Goal: Transaction & Acquisition: Purchase product/service

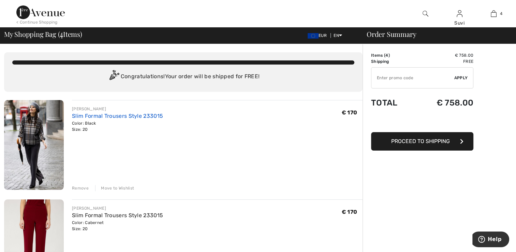
click at [77, 118] on link "Slim Formal Trousers Style 233015" at bounding box center [117, 115] width 91 height 6
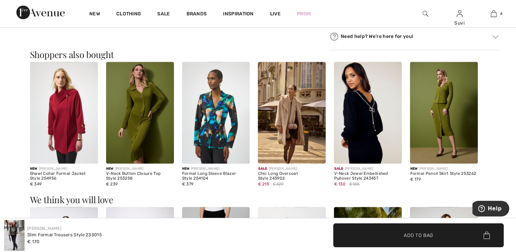
scroll to position [623, 0]
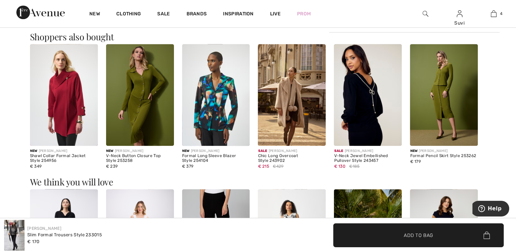
click at [216, 109] on img at bounding box center [216, 95] width 68 height 102
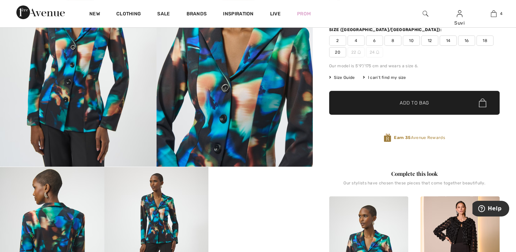
scroll to position [79, 0]
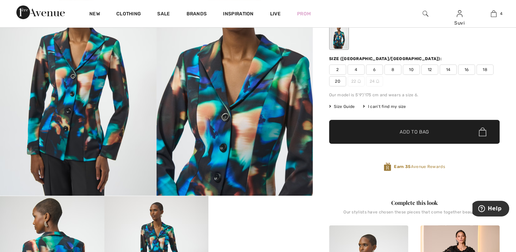
click at [345, 105] on span "Size Guide" at bounding box center [342, 106] width 26 height 6
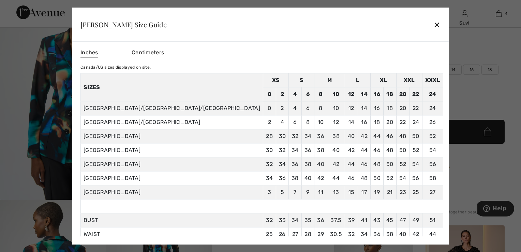
click at [433, 27] on div "✕" at bounding box center [436, 24] width 7 height 14
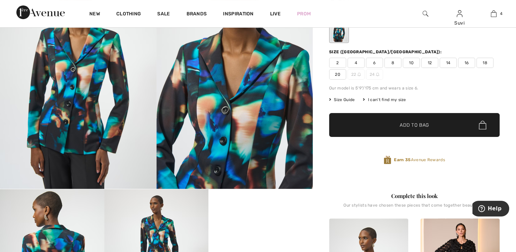
scroll to position [78, 0]
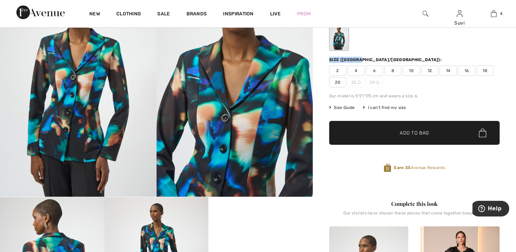
drag, startPoint x: 515, startPoint y: 34, endPoint x: 518, endPoint y: 51, distance: 17.6
click at [515, 51] on html "We value your privacy We use cookies to enhance your browsing experience, serve…" at bounding box center [258, 48] width 516 height 252
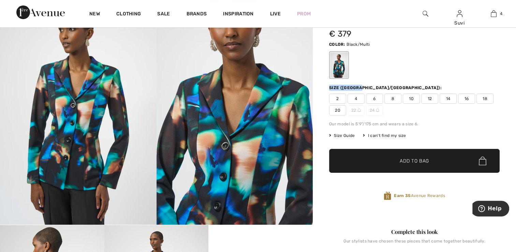
scroll to position [31, 0]
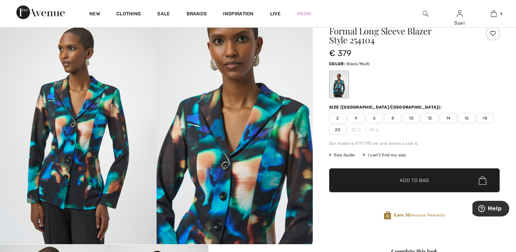
click at [338, 126] on span "20" at bounding box center [337, 129] width 17 height 10
click at [437, 65] on div "Color: Black/Multi" at bounding box center [414, 63] width 170 height 8
click at [435, 183] on span "✔ Added to Bag Add to Bag" at bounding box center [414, 180] width 170 height 24
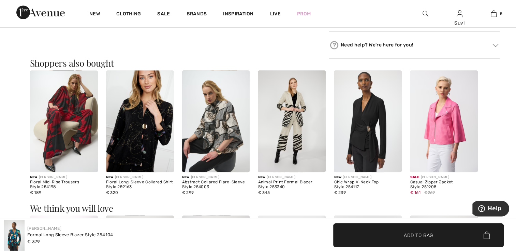
scroll to position [576, 0]
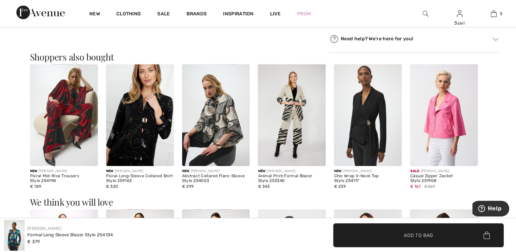
click at [458, 119] on img at bounding box center [444, 115] width 68 height 102
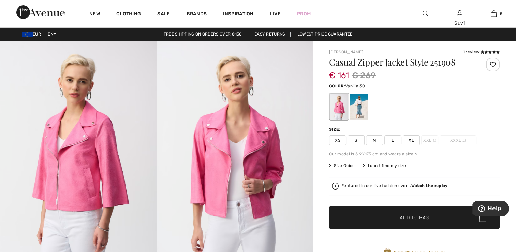
click at [357, 111] on div at bounding box center [359, 107] width 18 height 26
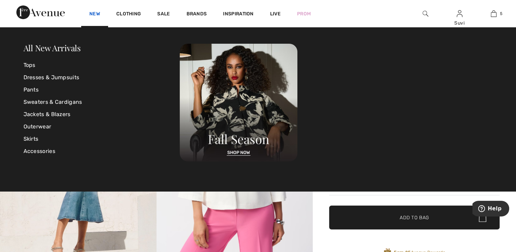
click at [96, 16] on link "New" at bounding box center [94, 14] width 11 height 7
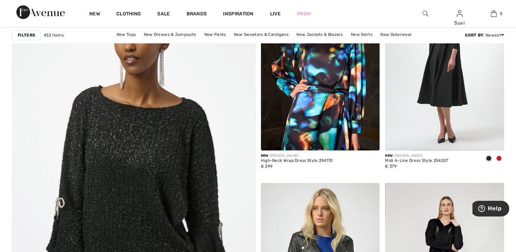
scroll to position [1751, 0]
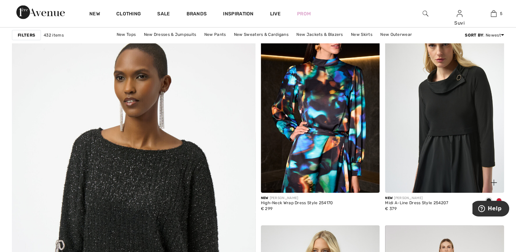
click at [459, 118] on img at bounding box center [444, 103] width 119 height 178
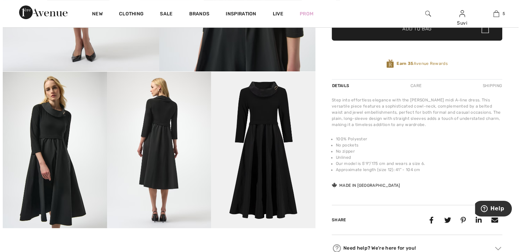
scroll to position [211, 0]
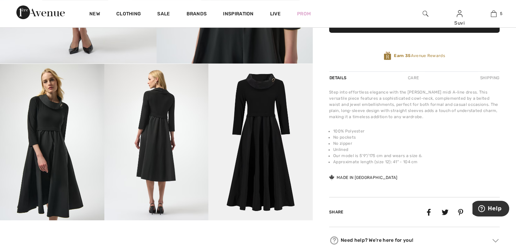
click at [159, 145] on img at bounding box center [156, 142] width 104 height 156
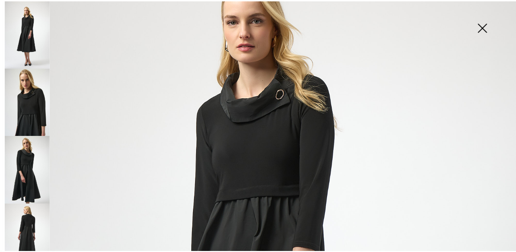
scroll to position [87, 0]
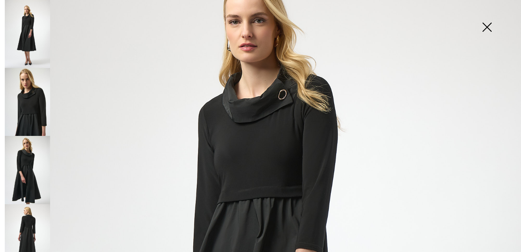
click at [486, 29] on img at bounding box center [487, 27] width 34 height 35
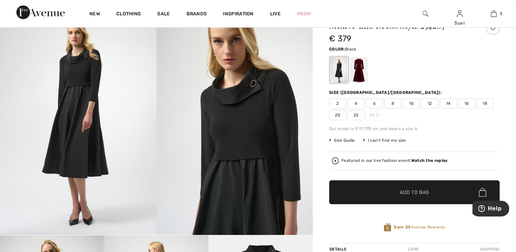
scroll to position [23, 0]
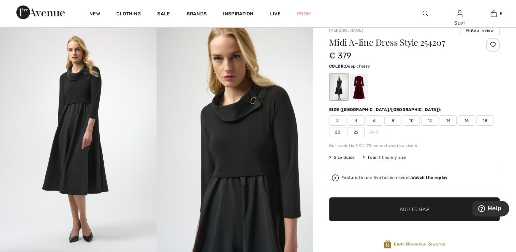
click at [363, 93] on div at bounding box center [359, 87] width 18 height 26
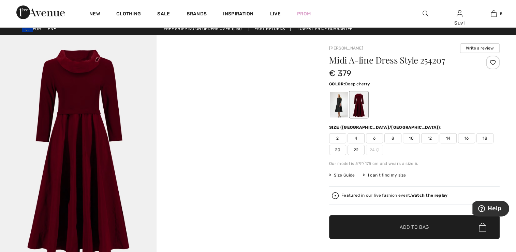
scroll to position [7, 0]
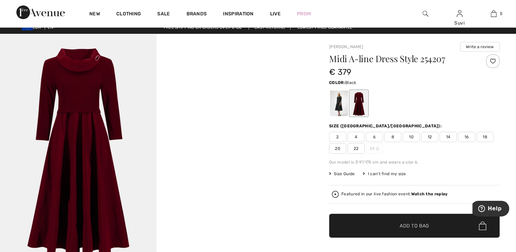
click at [330, 107] on div at bounding box center [339, 103] width 18 height 26
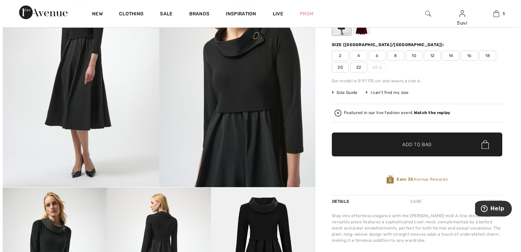
scroll to position [3, 0]
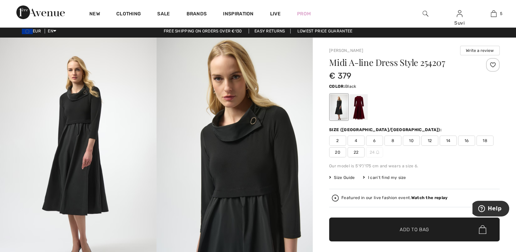
click at [232, 155] on img at bounding box center [234, 154] width 156 height 234
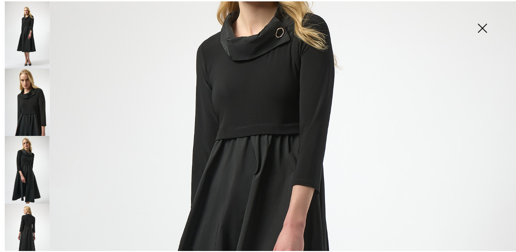
scroll to position [136, 0]
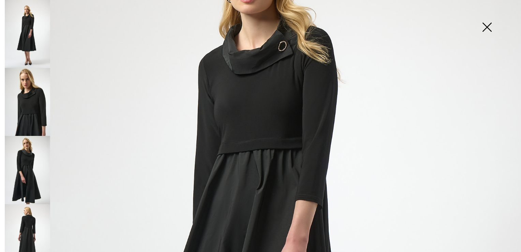
click at [487, 27] on img at bounding box center [487, 27] width 34 height 35
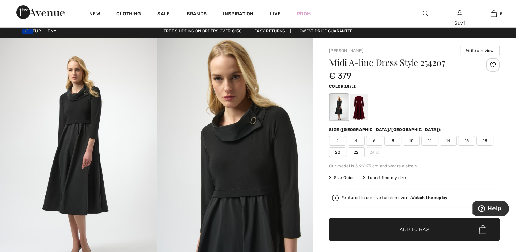
click at [348, 175] on span "Size Guide" at bounding box center [342, 177] width 26 height 6
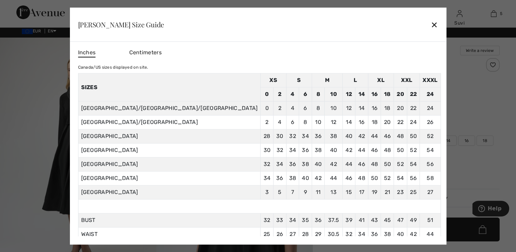
click at [382, 24] on div "Joseph Ribkoff Size Guide ✕" at bounding box center [258, 24] width 376 height 34
click at [431, 25] on div "✕" at bounding box center [434, 24] width 7 height 14
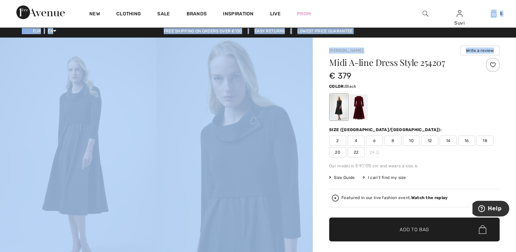
drag, startPoint x: 515, startPoint y: 24, endPoint x: 516, endPoint y: 38, distance: 13.6
click at [515, 38] on html "We value your privacy We use cookies to enhance your browsing experience, serve…" at bounding box center [258, 123] width 516 height 252
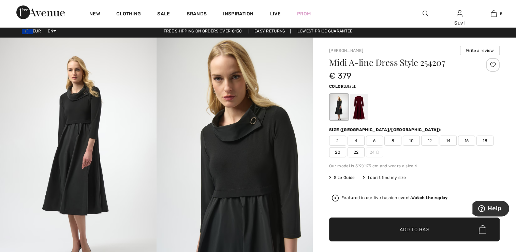
click at [367, 13] on div "New Clothing Sale Brands Inspiration Live Prom Suvi Hi, Suvi! 60 Reward points …" at bounding box center [258, 13] width 516 height 27
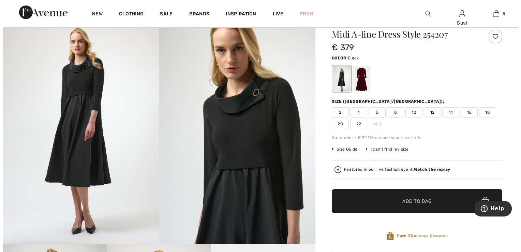
scroll to position [30, 0]
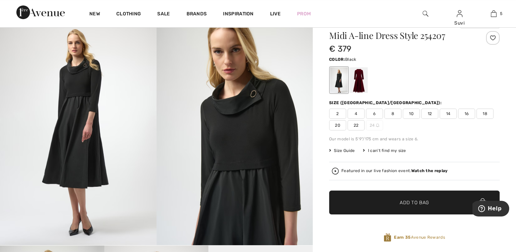
click at [83, 139] on img at bounding box center [78, 128] width 156 height 234
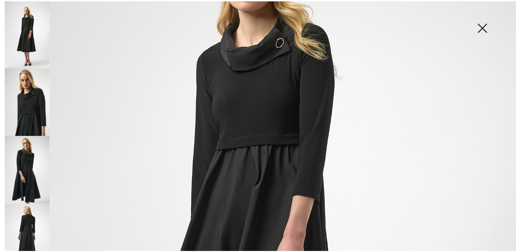
scroll to position [138, 0]
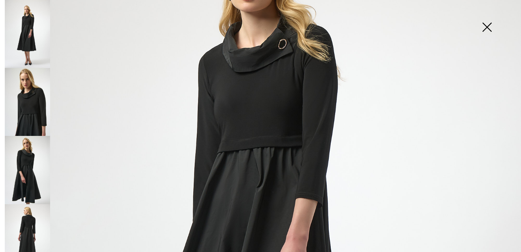
click at [488, 29] on img at bounding box center [487, 27] width 34 height 35
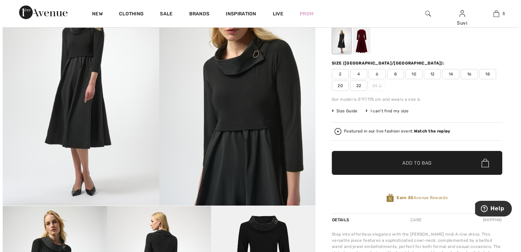
scroll to position [40, 0]
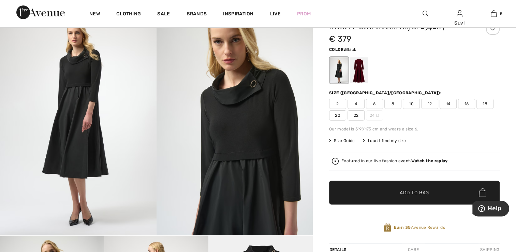
click at [82, 123] on img at bounding box center [78, 118] width 156 height 234
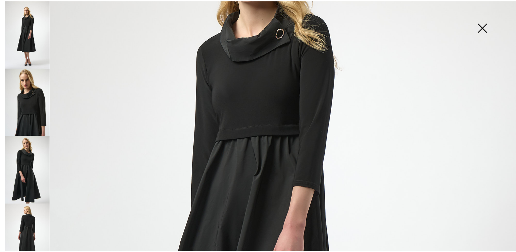
scroll to position [137, 0]
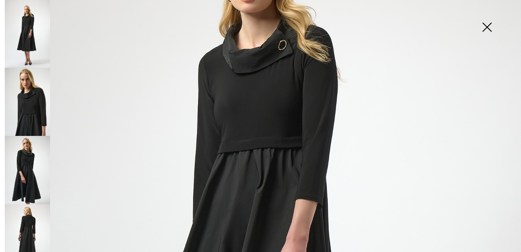
click at [485, 28] on img at bounding box center [487, 27] width 34 height 35
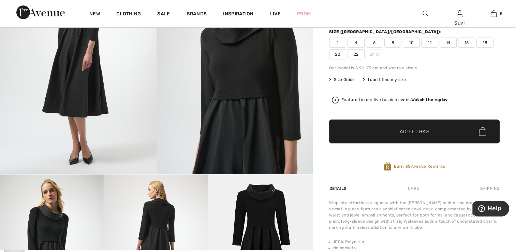
scroll to position [0, 0]
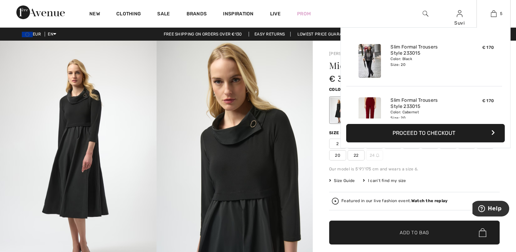
click at [432, 134] on button "Proceed to Checkout" at bounding box center [425, 133] width 159 height 18
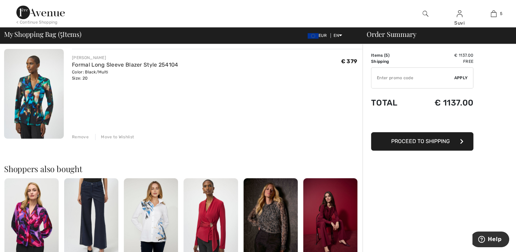
scroll to position [446, 0]
